Goal: Task Accomplishment & Management: Use online tool/utility

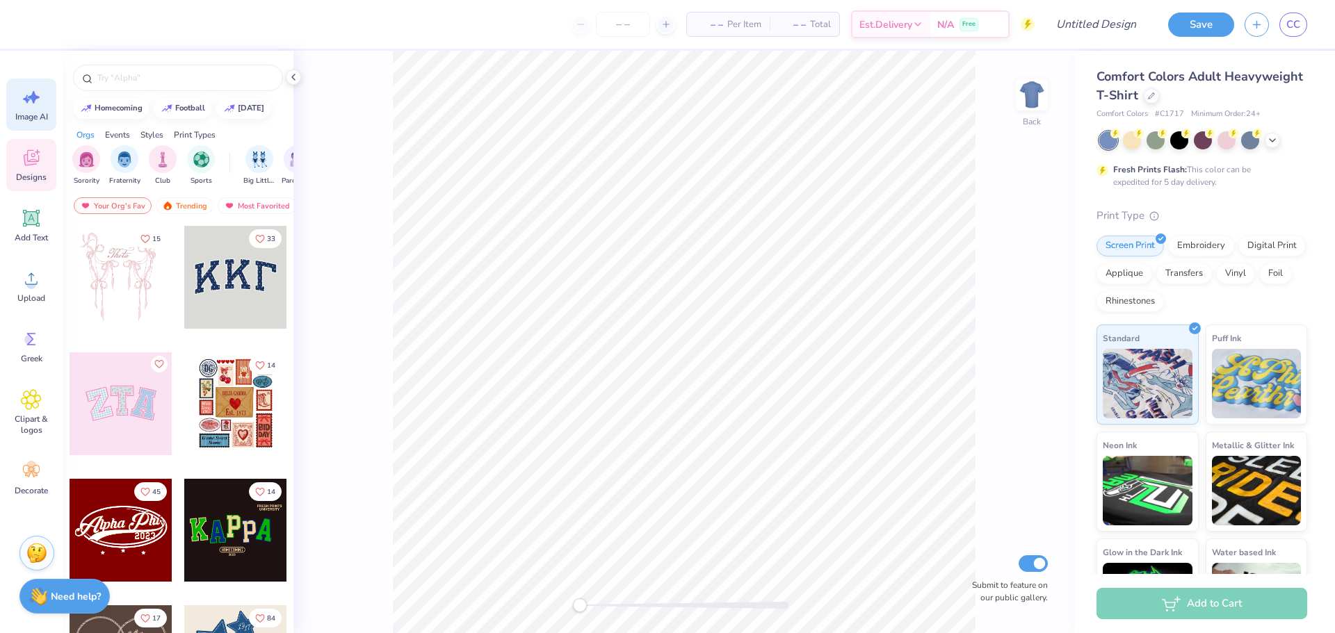
click at [11, 103] on div "Image AI" at bounding box center [31, 105] width 50 height 52
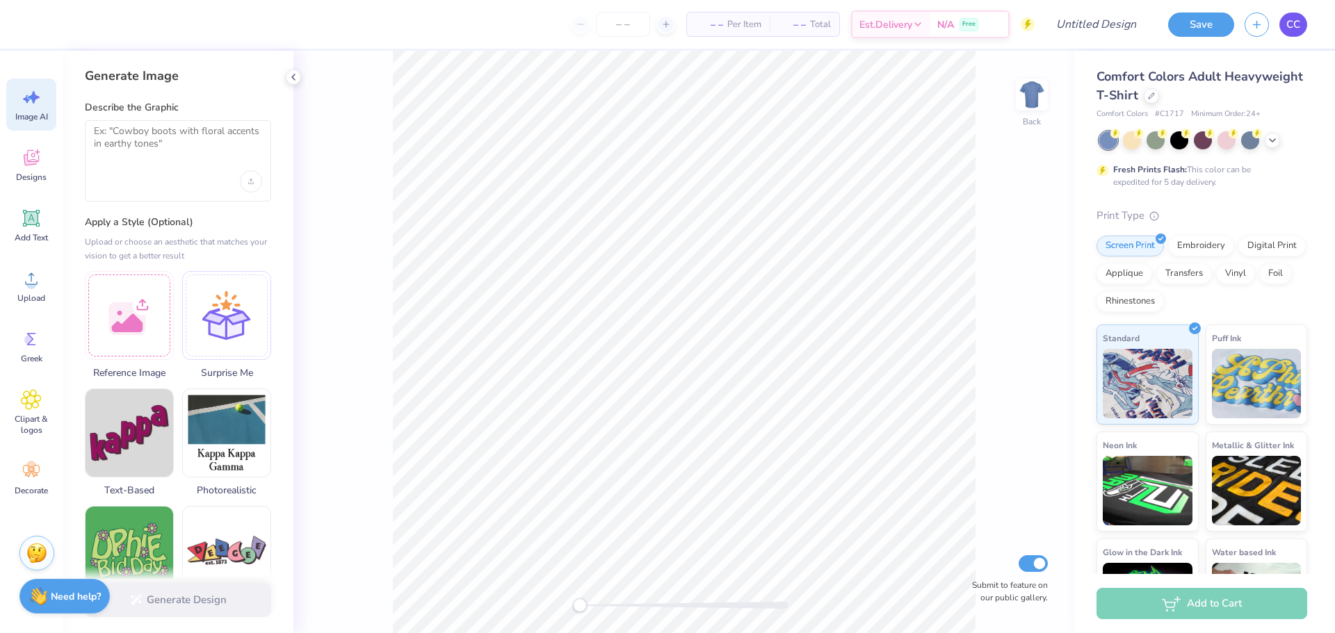
click at [1285, 25] on link "CC" at bounding box center [1293, 25] width 28 height 24
click at [1267, 141] on icon at bounding box center [1272, 138] width 11 height 11
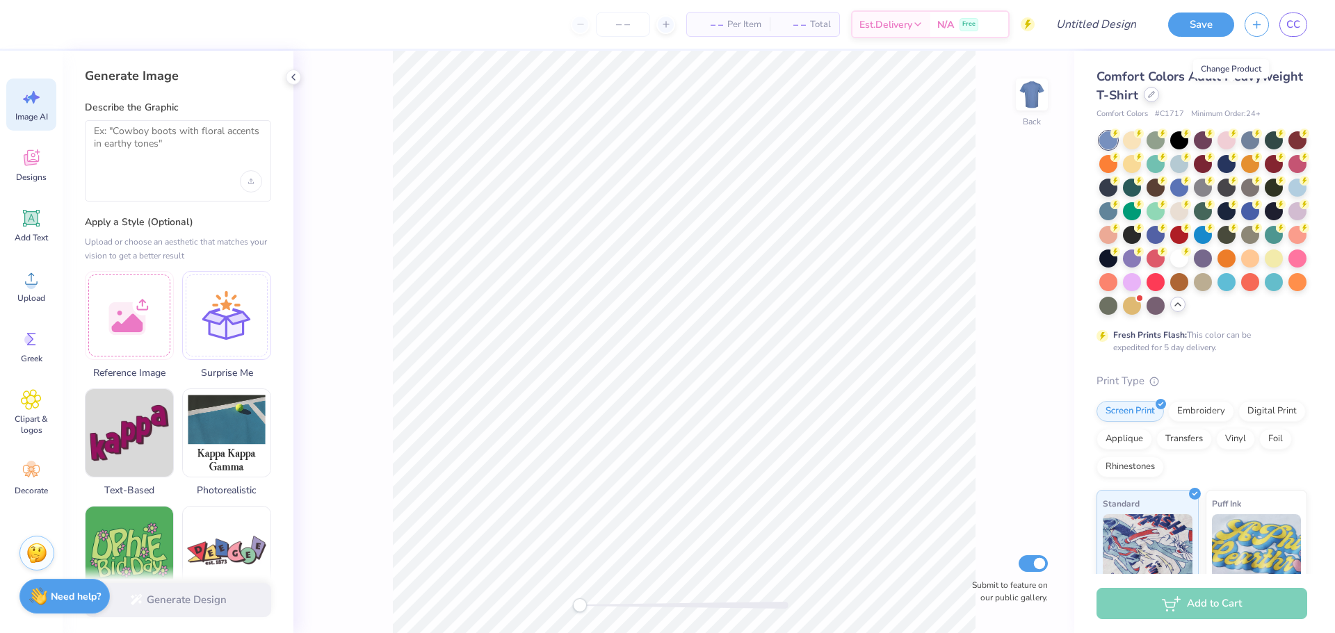
click at [1155, 92] on icon at bounding box center [1151, 94] width 7 height 7
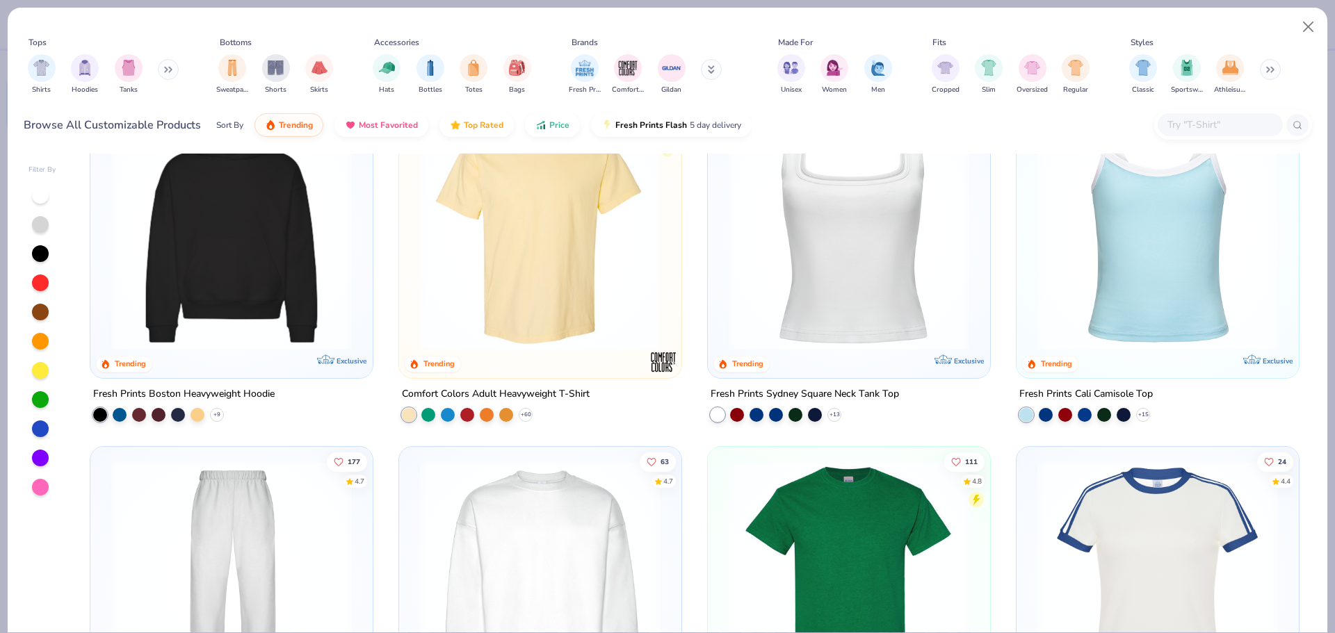
scroll to position [417, 0]
click at [161, 70] on button at bounding box center [168, 69] width 21 height 21
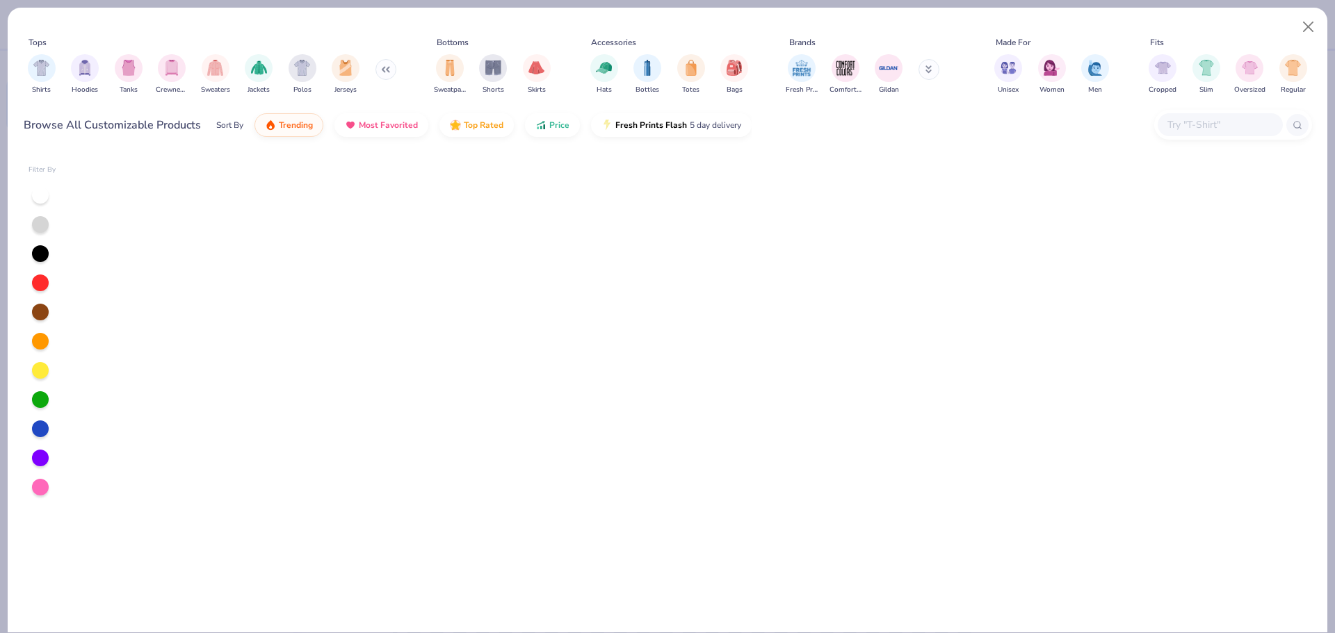
scroll to position [0, 0]
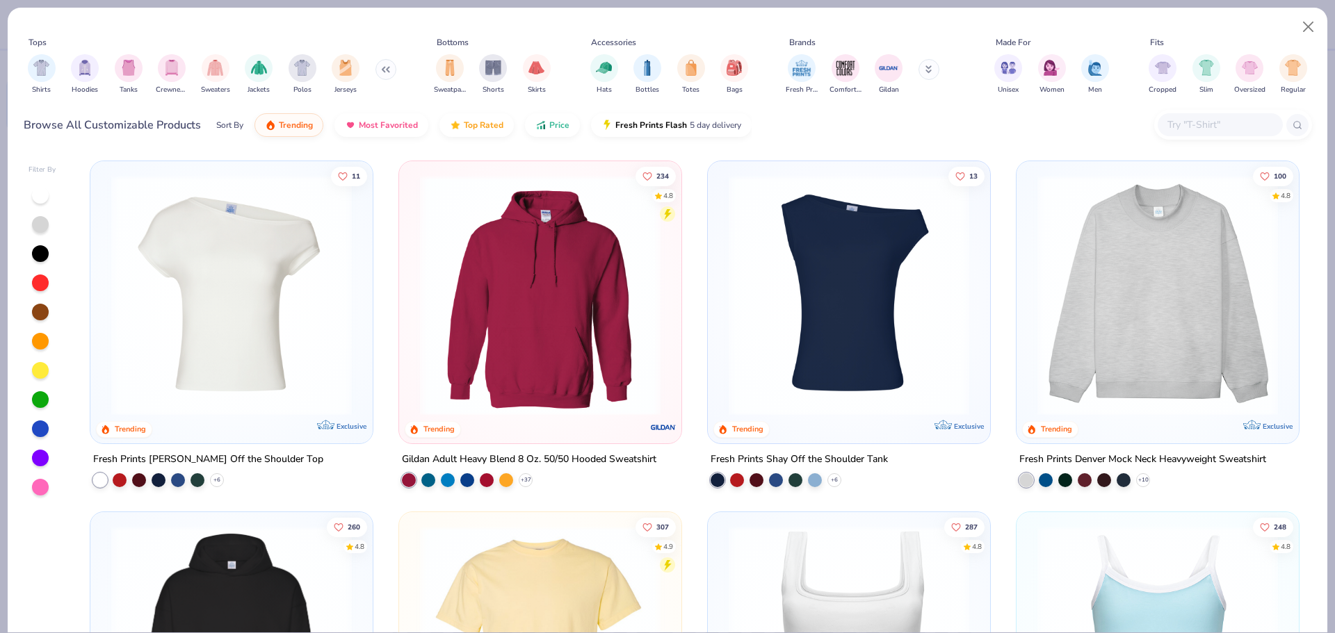
click at [1192, 129] on input "text" at bounding box center [1219, 125] width 107 height 16
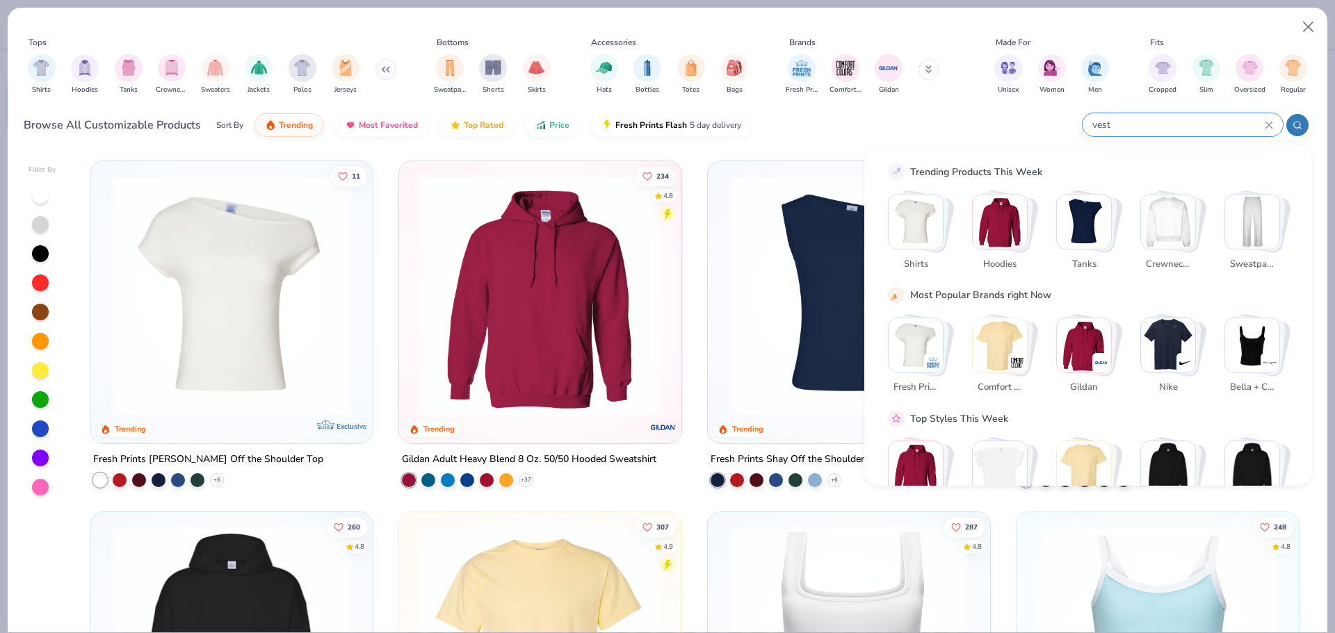
type input "vest"
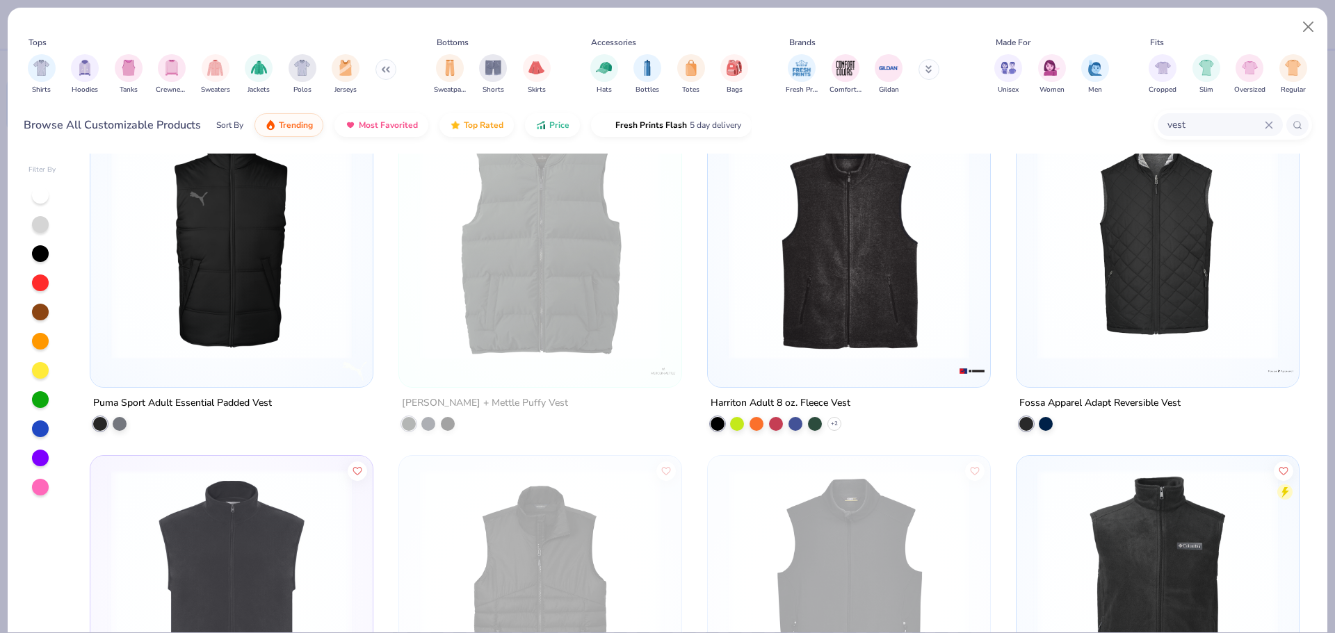
scroll to position [1390, 0]
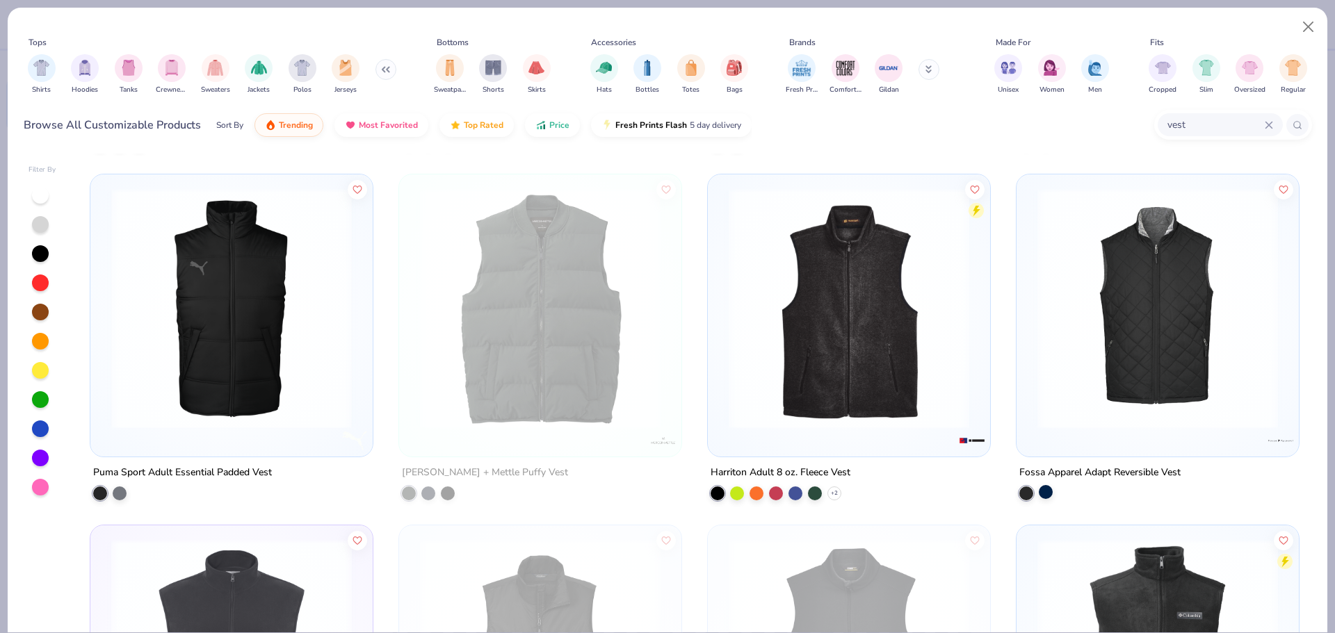
click at [1041, 494] on div at bounding box center [1046, 492] width 14 height 14
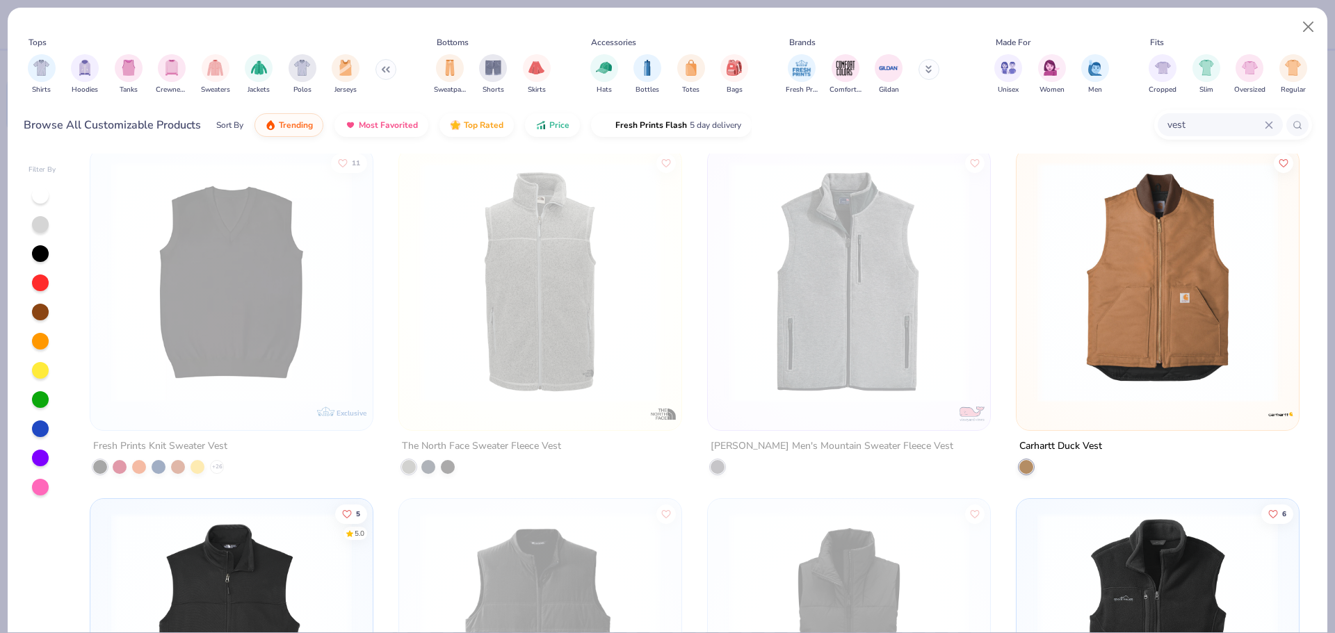
scroll to position [0, 0]
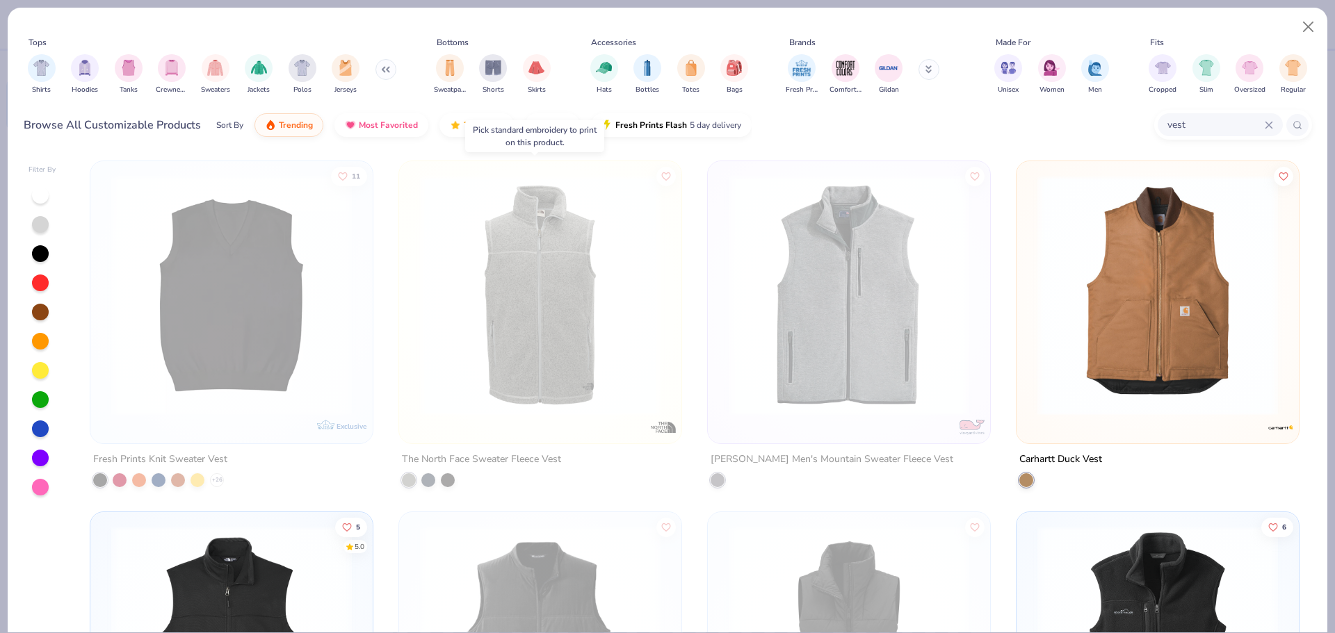
click at [428, 475] on div at bounding box center [428, 480] width 14 height 14
click at [470, 371] on img at bounding box center [540, 295] width 254 height 241
click at [428, 428] on div at bounding box center [540, 302] width 282 height 282
click at [430, 476] on div at bounding box center [428, 480] width 14 height 14
click at [423, 481] on div at bounding box center [428, 480] width 14 height 14
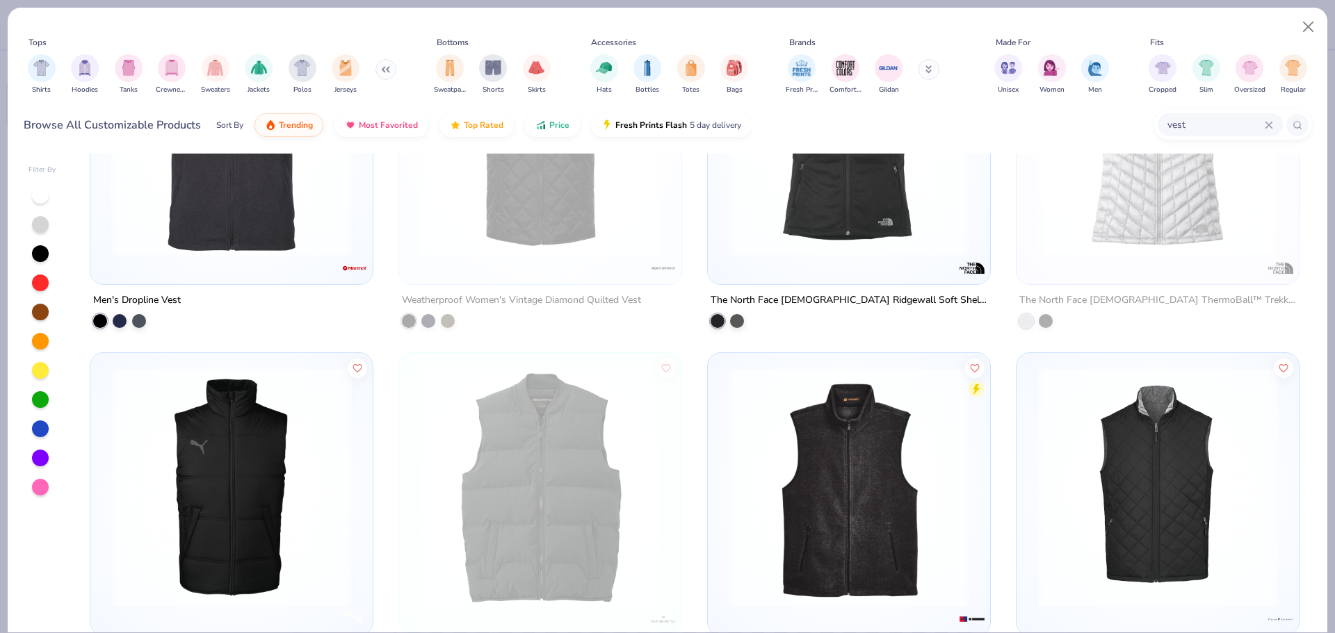
scroll to position [1182, 0]
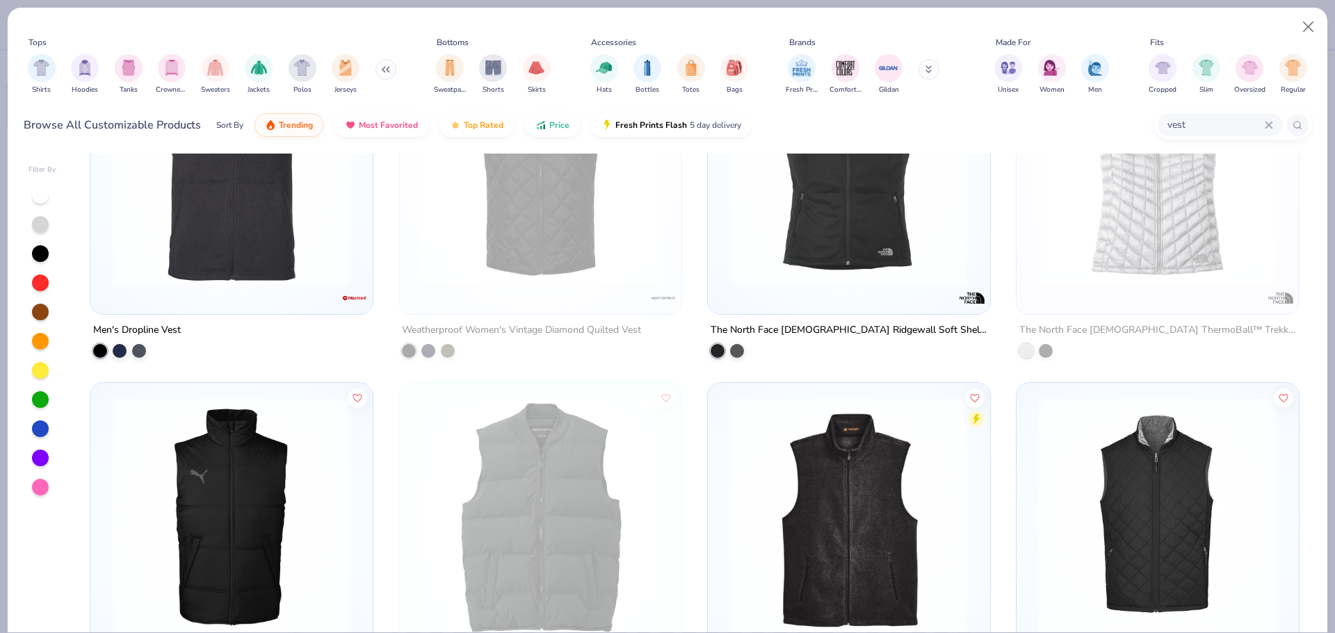
click at [1135, 492] on img at bounding box center [1157, 517] width 254 height 241
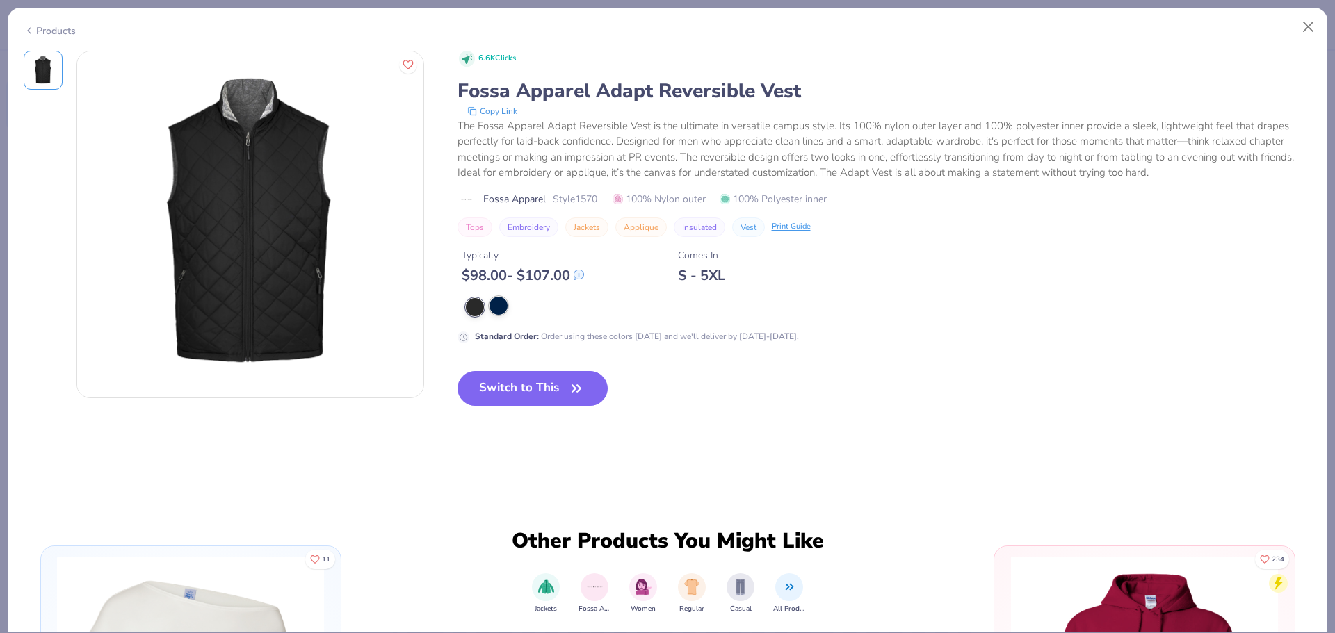
click at [503, 314] on div at bounding box center [498, 306] width 18 height 18
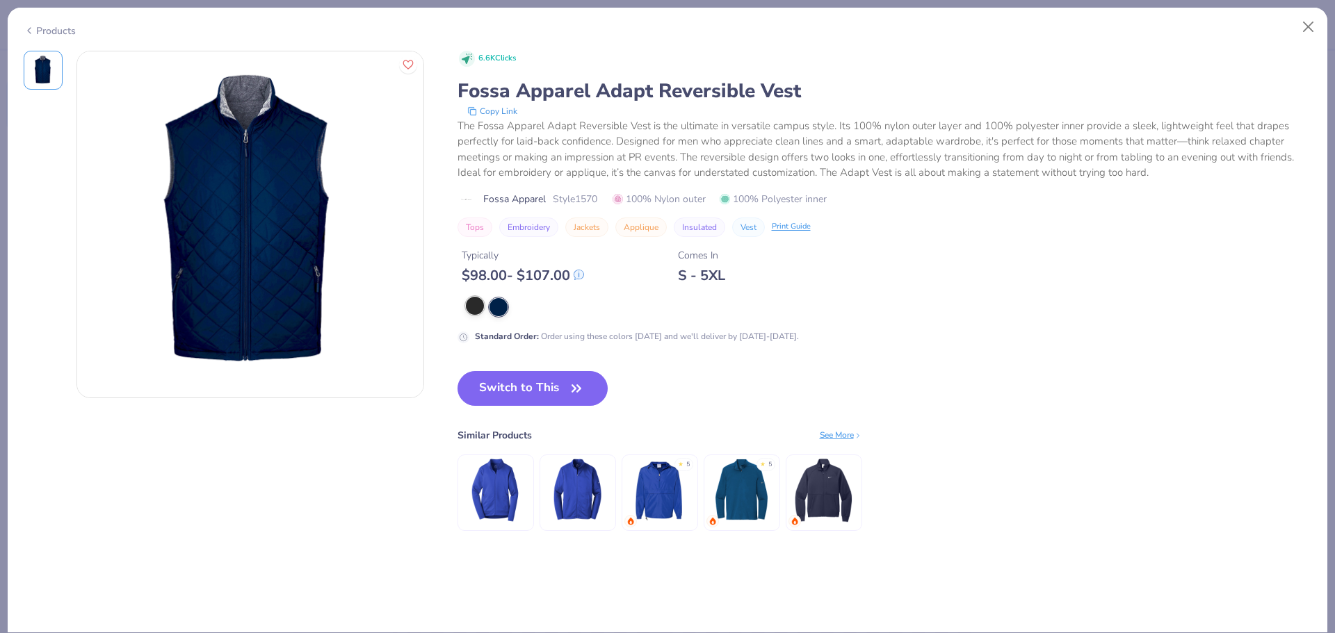
click at [478, 311] on div at bounding box center [475, 306] width 18 height 18
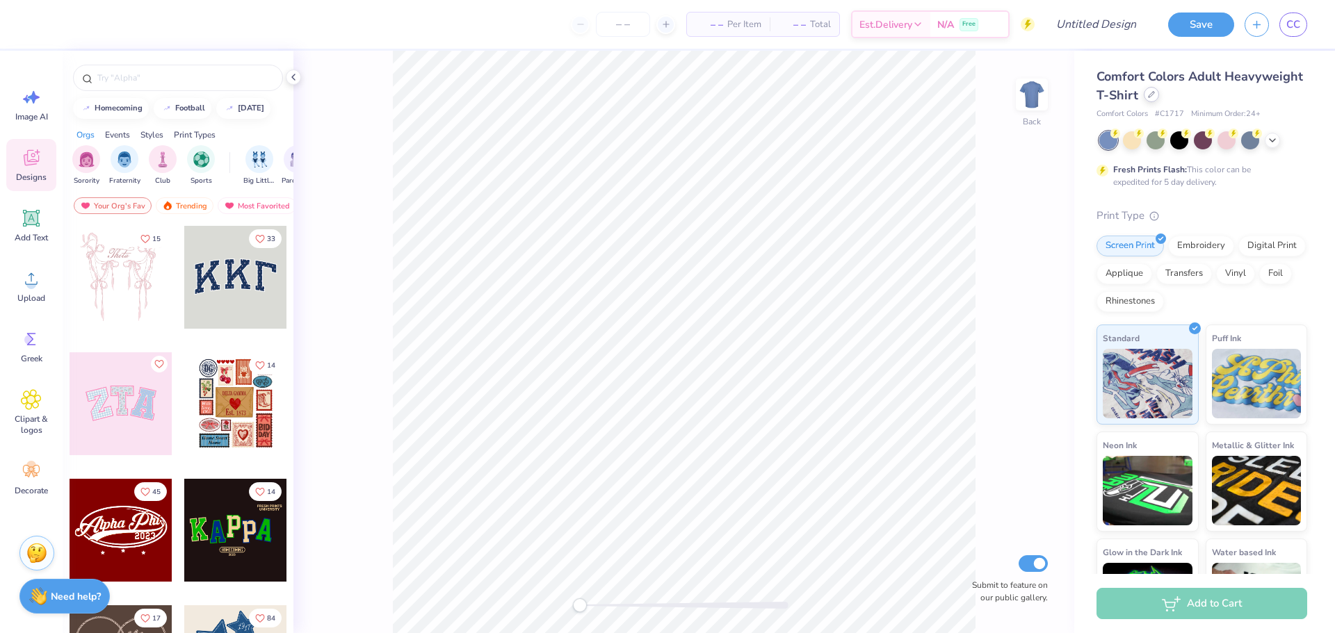
click at [1159, 97] on div at bounding box center [1151, 94] width 15 height 15
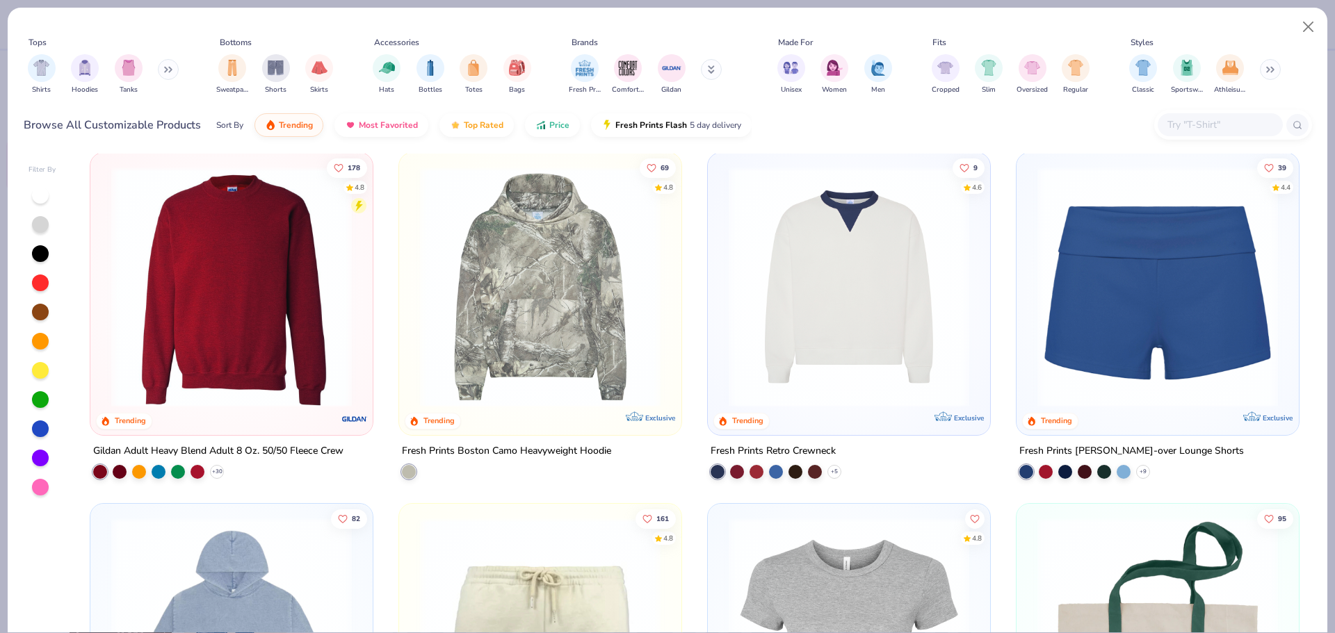
scroll to position [1390, 0]
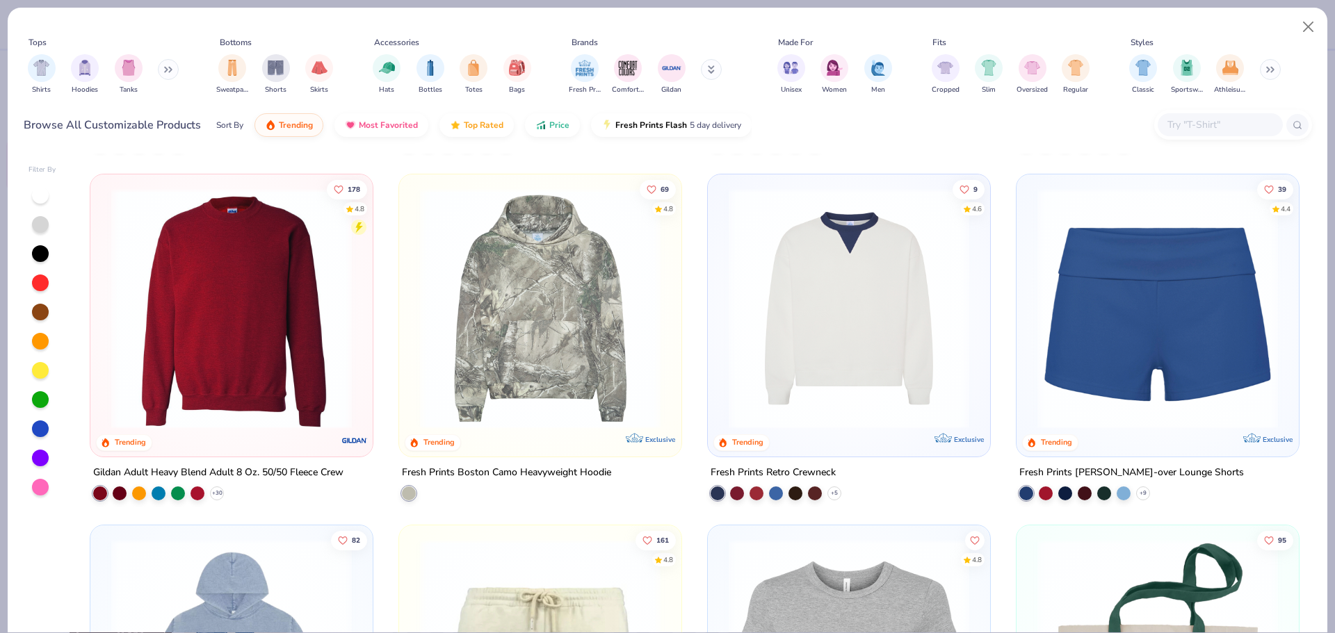
click at [230, 247] on img at bounding box center [231, 308] width 254 height 241
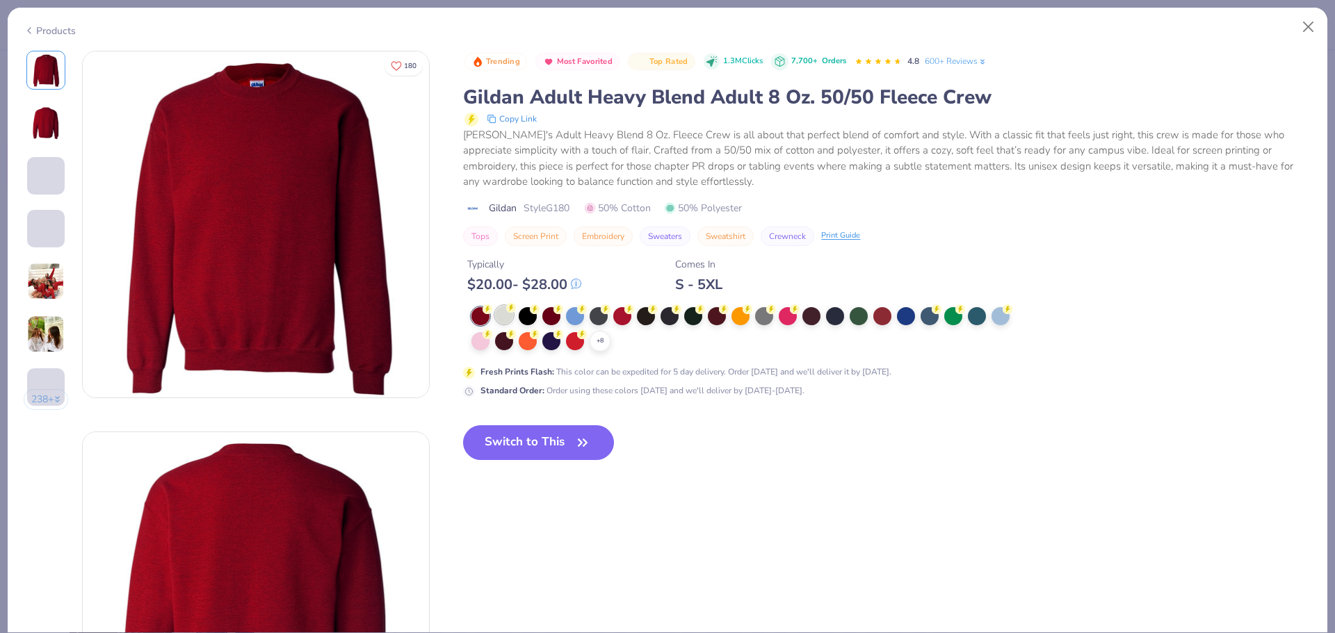
click at [504, 311] on div at bounding box center [504, 315] width 18 height 18
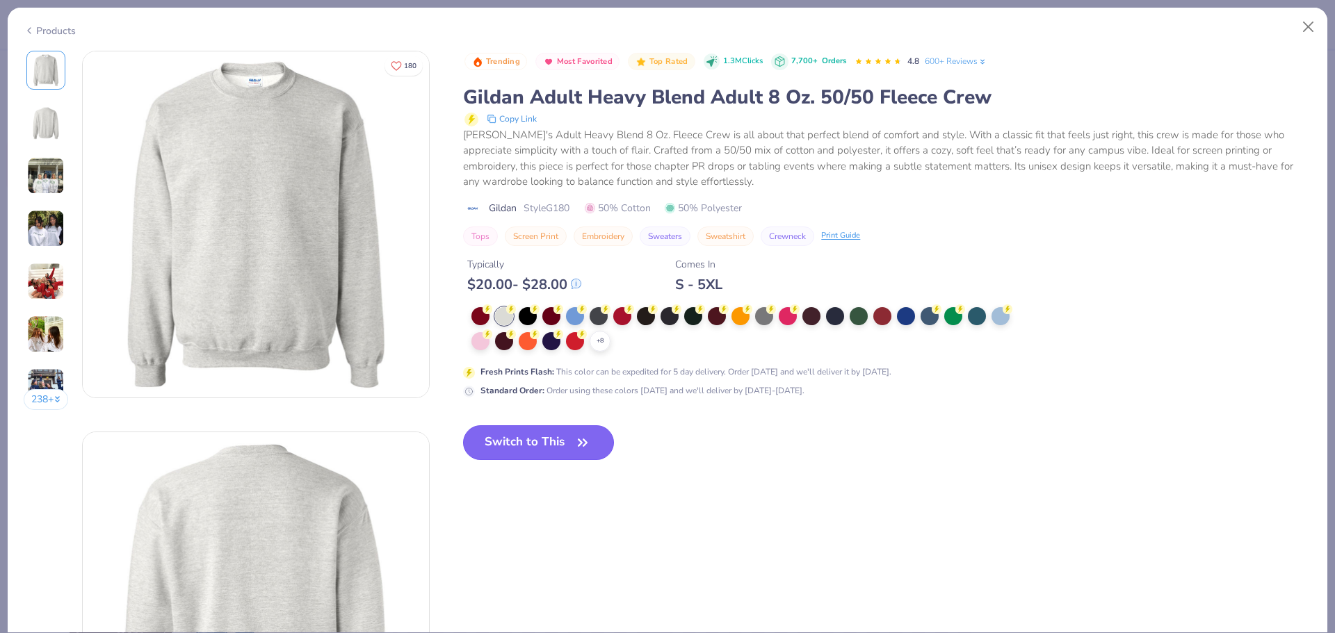
click at [567, 459] on button "Switch to This" at bounding box center [538, 442] width 151 height 35
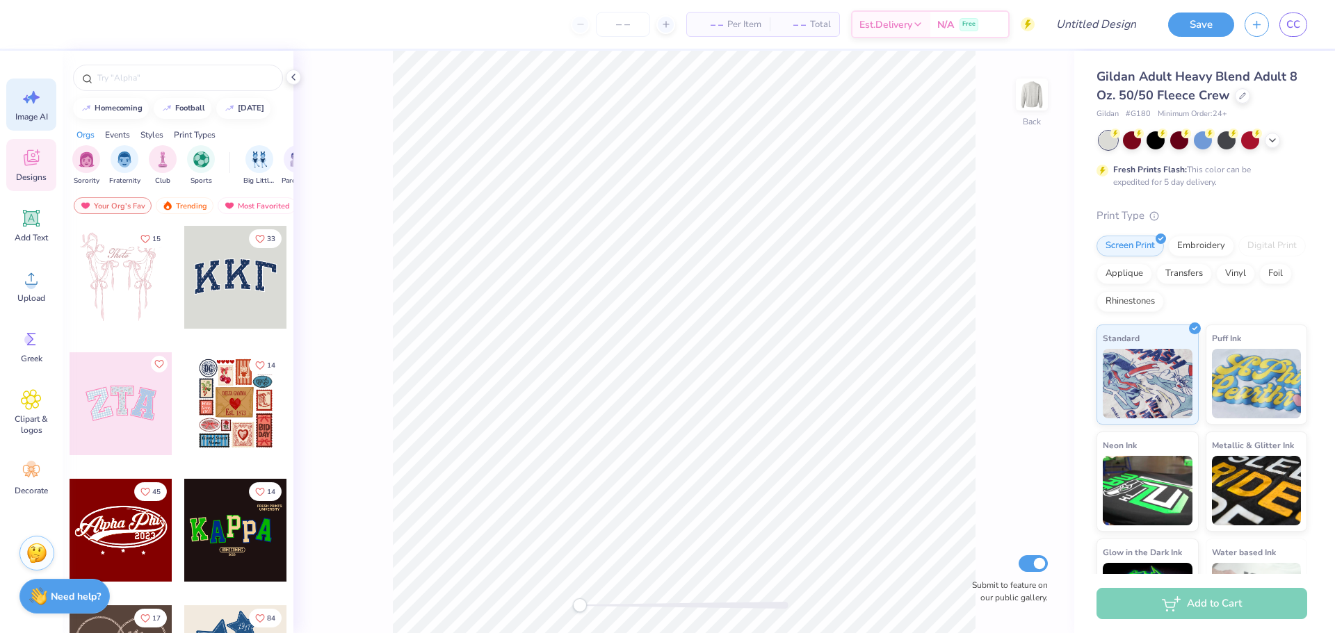
click at [31, 118] on span "Image AI" at bounding box center [31, 116] width 33 height 11
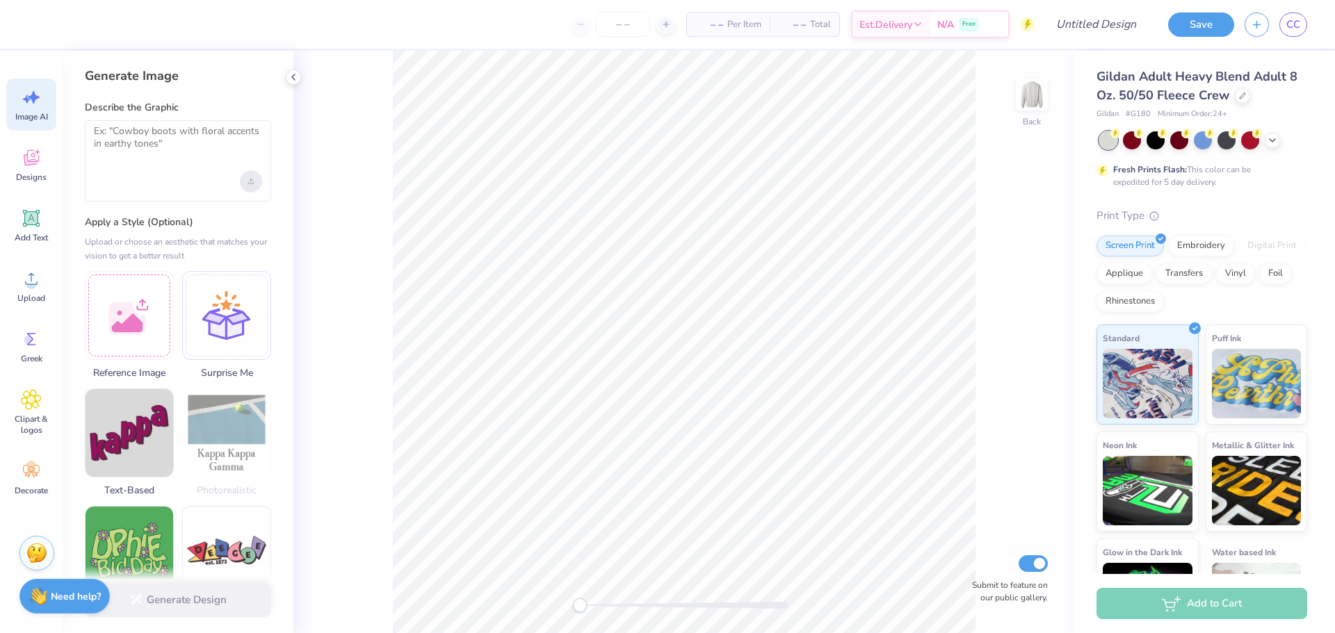
click at [251, 181] on icon "Upload image" at bounding box center [251, 180] width 0 height 3
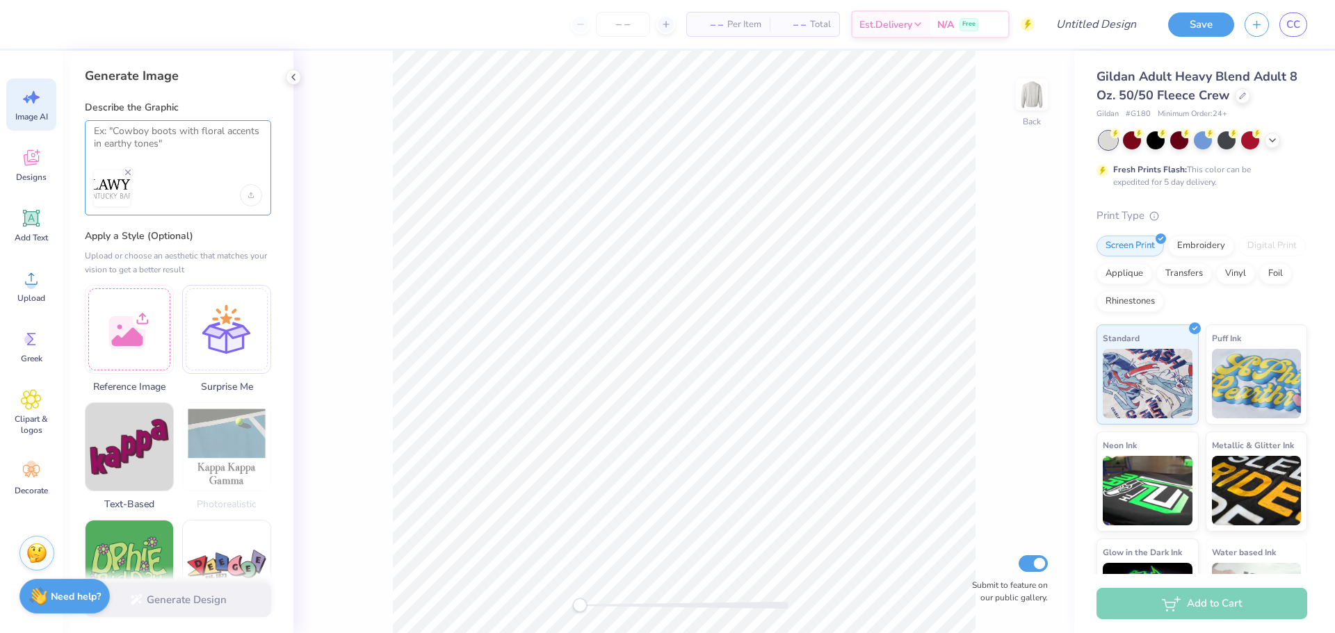
click at [149, 128] on textarea at bounding box center [178, 142] width 168 height 35
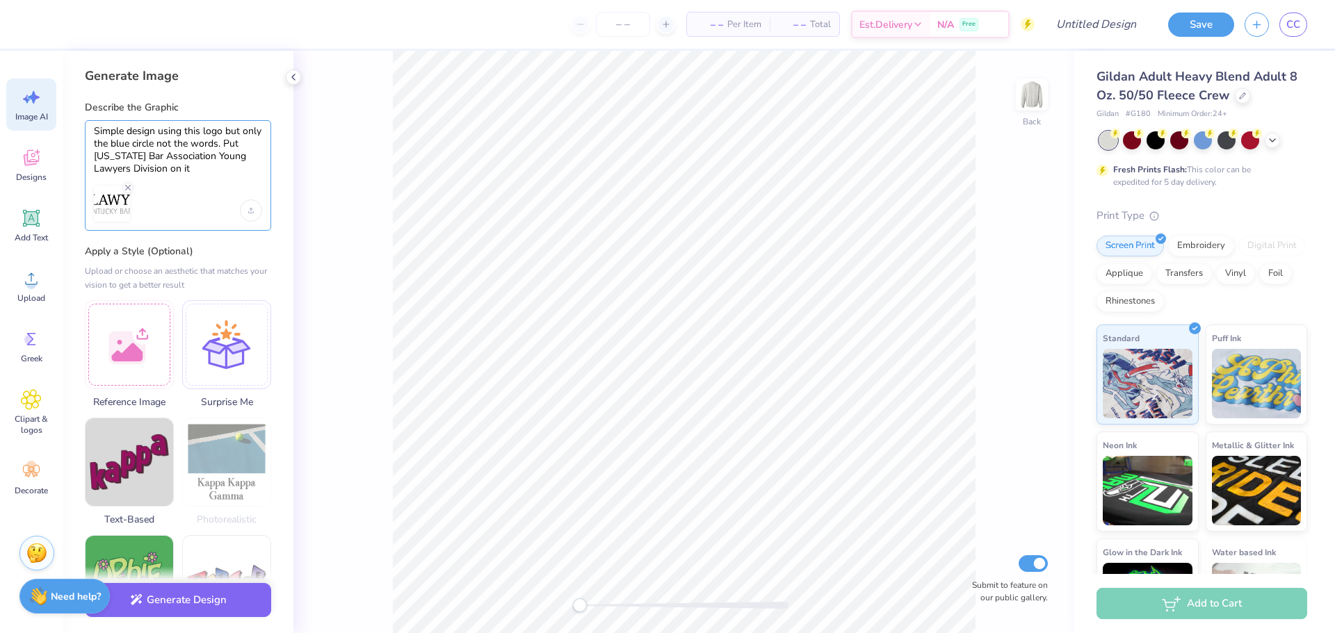
type textarea "Simple design using this logo but only the blue circle not the words. Put Kentu…"
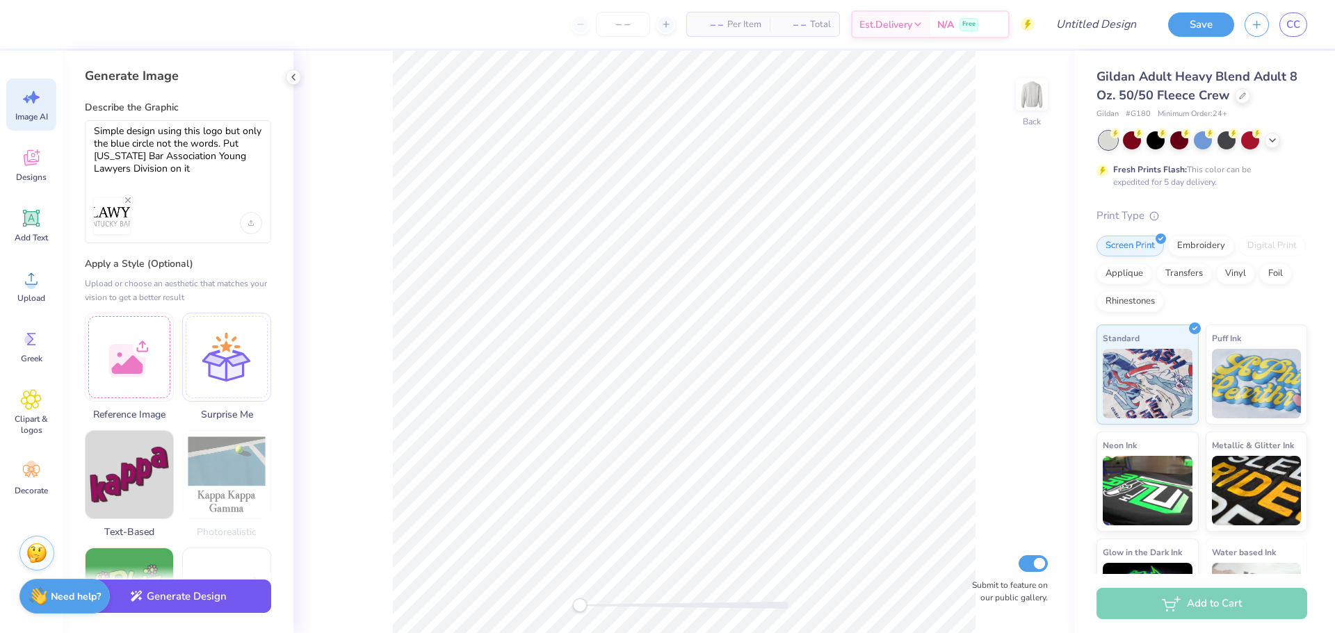
click at [153, 607] on button "Generate Design" at bounding box center [178, 597] width 186 height 34
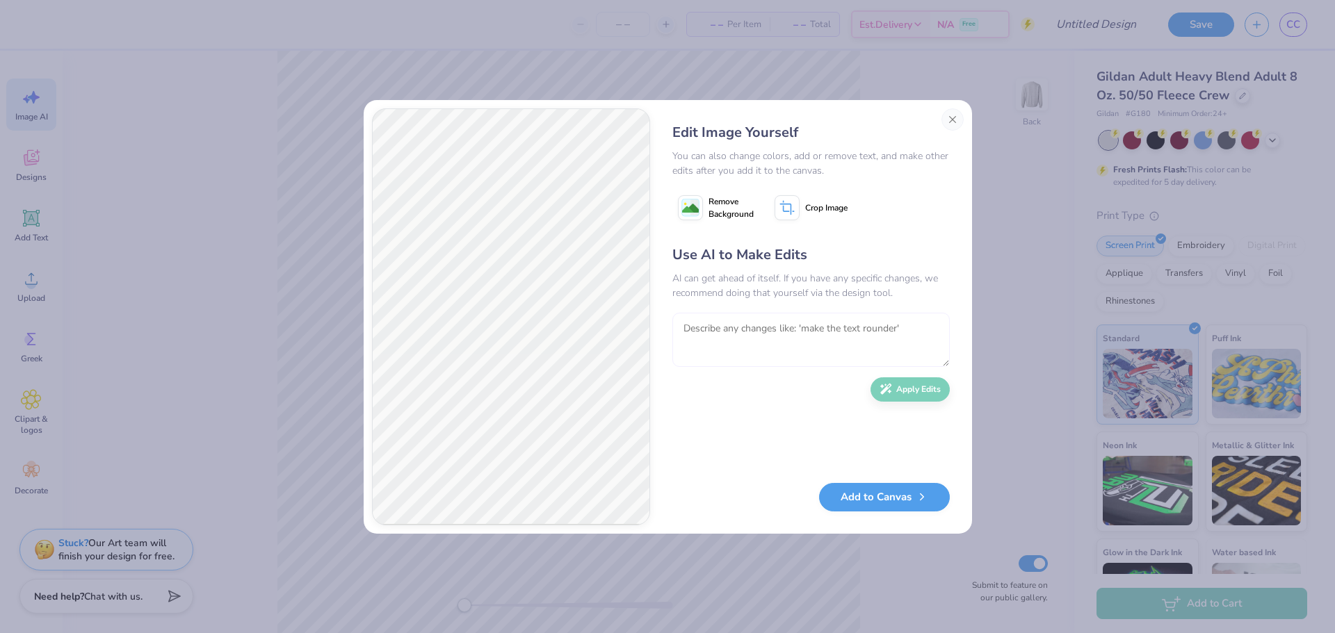
click at [707, 359] on textarea at bounding box center [810, 340] width 277 height 54
type textarea "make it look more"
type textarea "make it look more college style sweatshirt using the blue cricle as a seal"
click at [937, 394] on button "Apply Edits" at bounding box center [909, 386] width 79 height 24
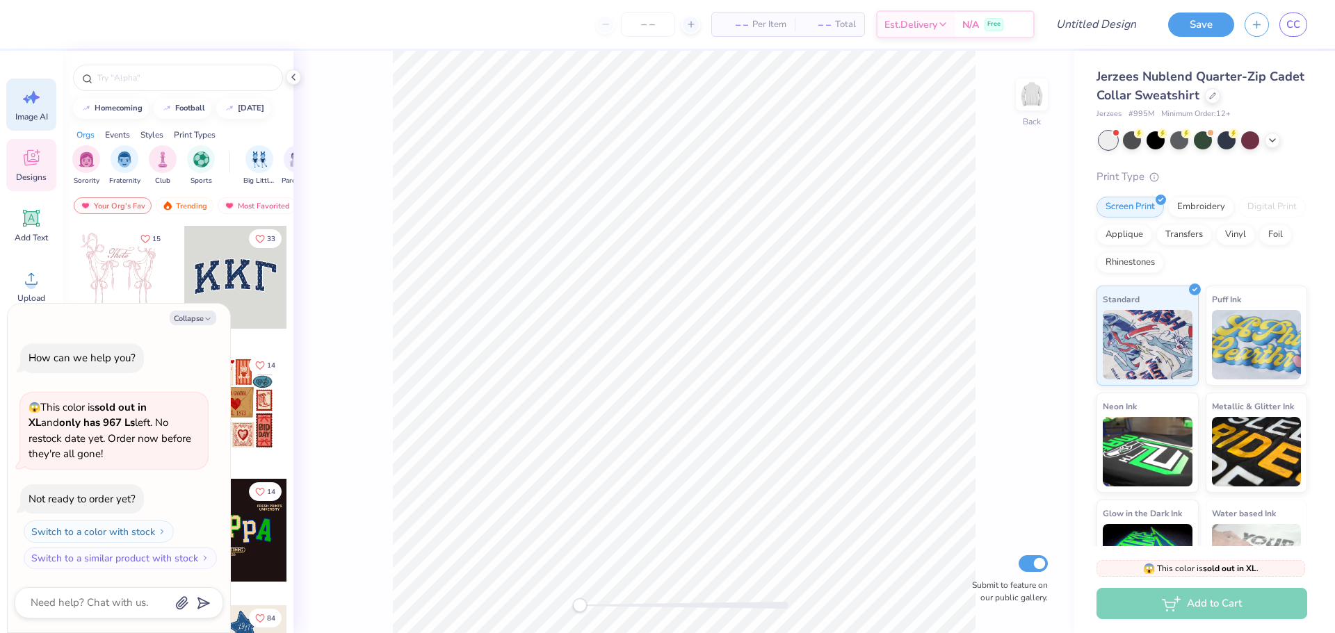
click at [31, 113] on span "Image AI" at bounding box center [31, 116] width 33 height 11
type textarea "x"
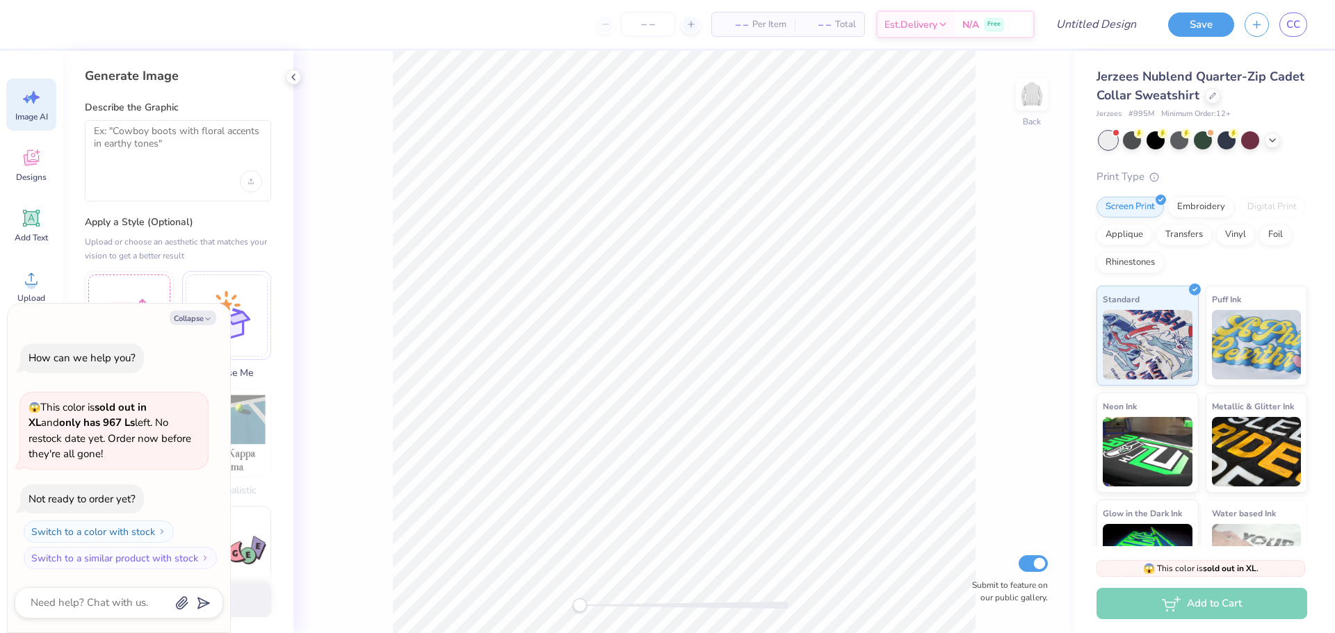
click at [192, 177] on div at bounding box center [178, 181] width 168 height 22
click at [245, 177] on div "Upload image" at bounding box center [251, 181] width 22 height 22
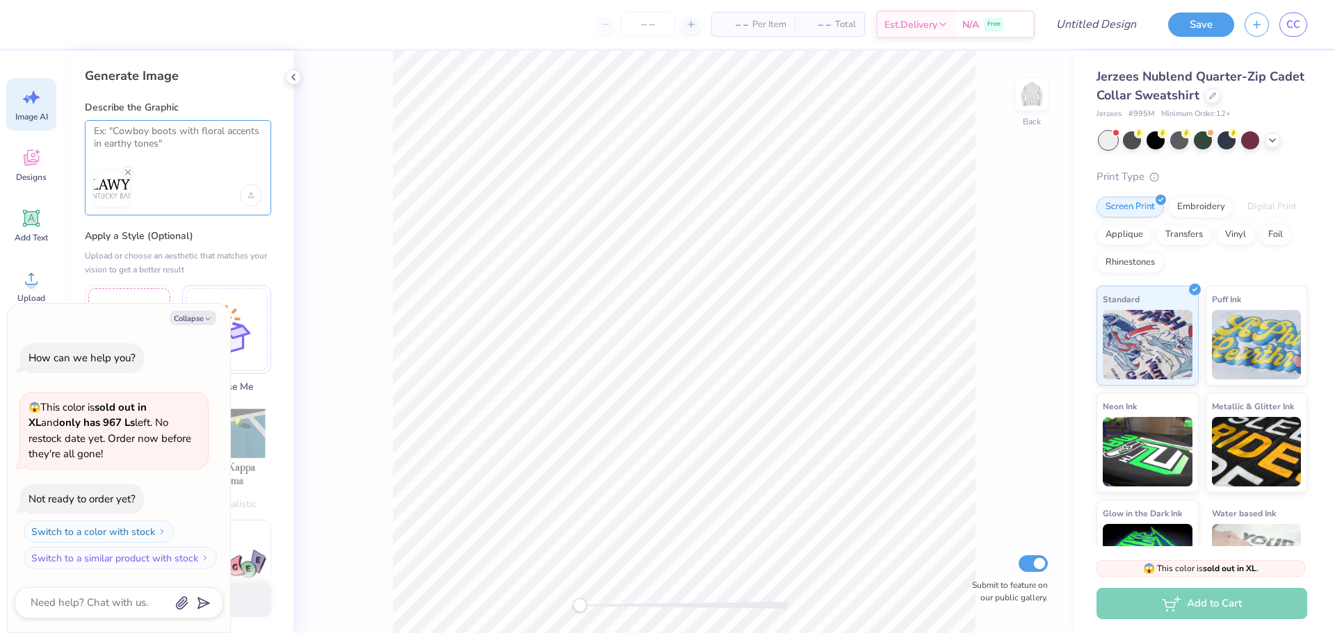
click at [162, 144] on textarea at bounding box center [178, 142] width 168 height 35
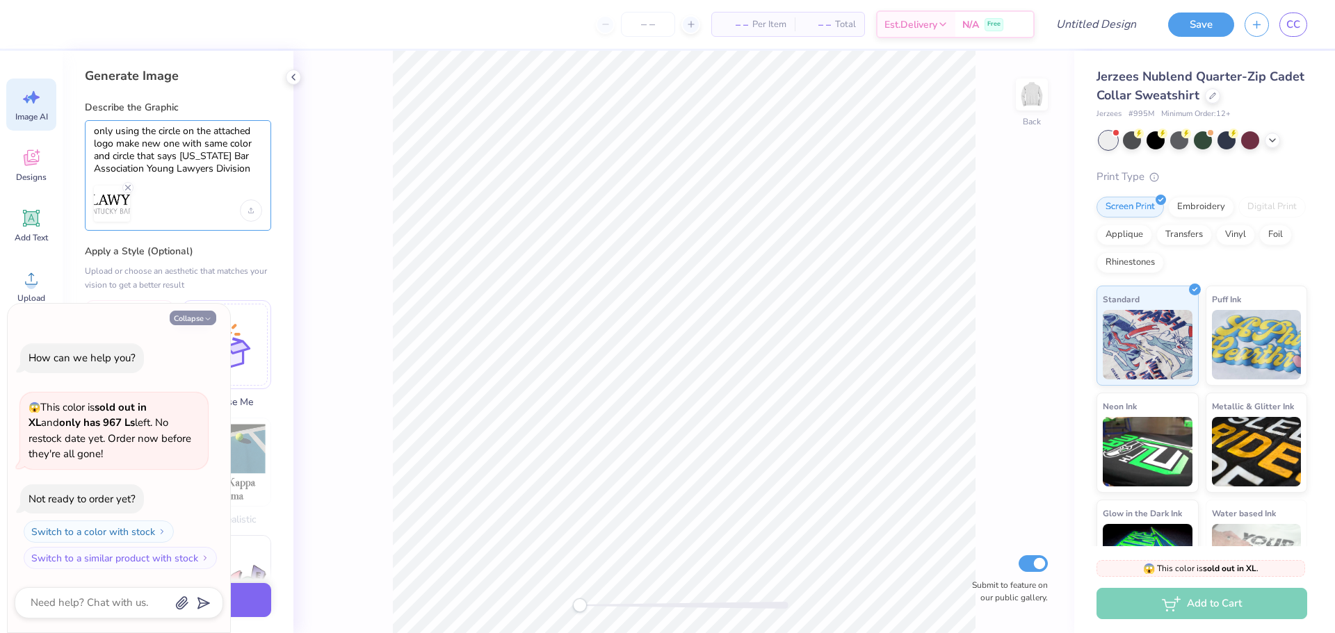
type textarea "only using the circle on the attached logo make new one with same color and cir…"
click at [208, 325] on button "Collapse" at bounding box center [193, 318] width 47 height 15
type textarea "x"
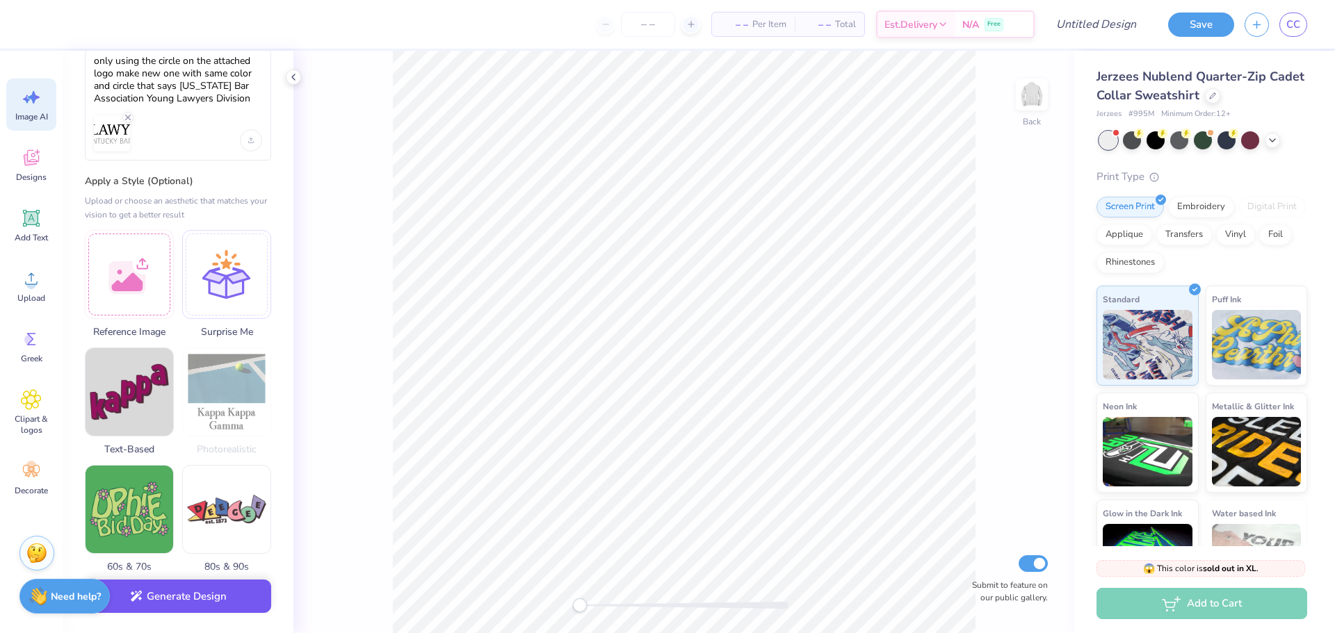
scroll to position [70, 0]
click at [227, 601] on button "Generate Design" at bounding box center [178, 597] width 186 height 34
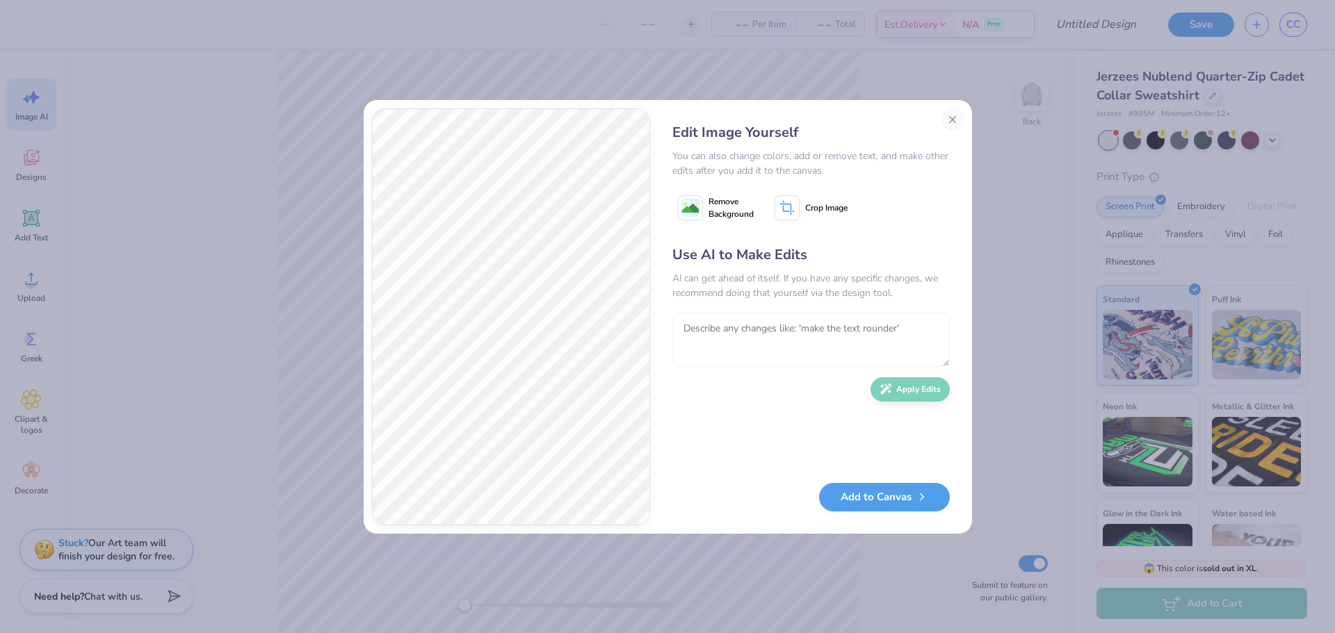
click at [713, 343] on textarea at bounding box center [810, 340] width 277 height 54
type textarea "give it more of a college seal vibe"
click at [910, 402] on div "Use AI to Make Edits AI can get ahead of itself. If you have any specific chang…" at bounding box center [810, 357] width 277 height 225
click at [916, 391] on button "Apply Edits" at bounding box center [909, 386] width 79 height 24
